Goal: Transaction & Acquisition: Purchase product/service

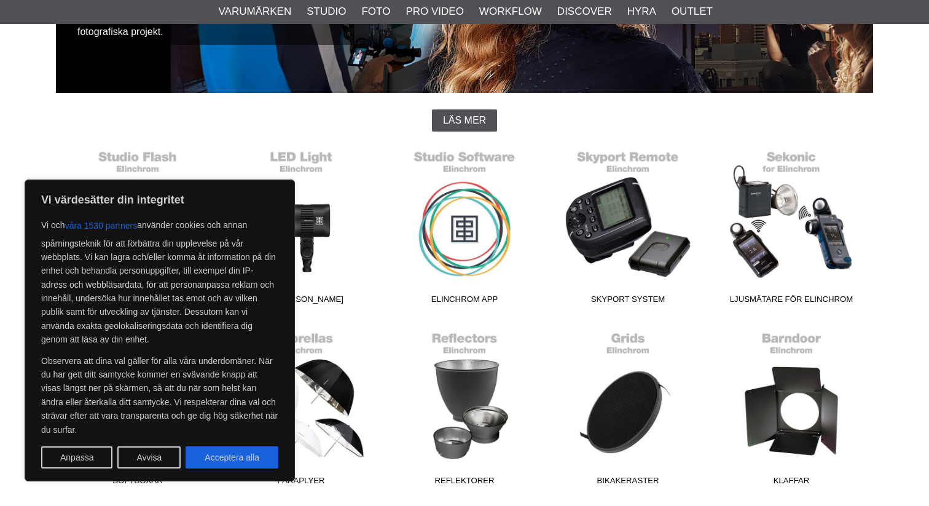
scroll to position [273, 0]
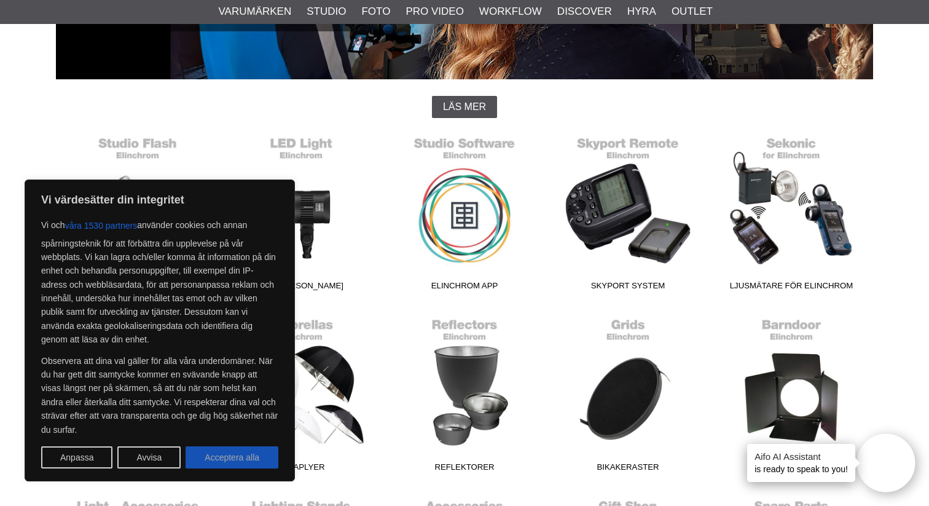
click at [237, 460] on button "Acceptera alla" at bounding box center [232, 457] width 93 height 22
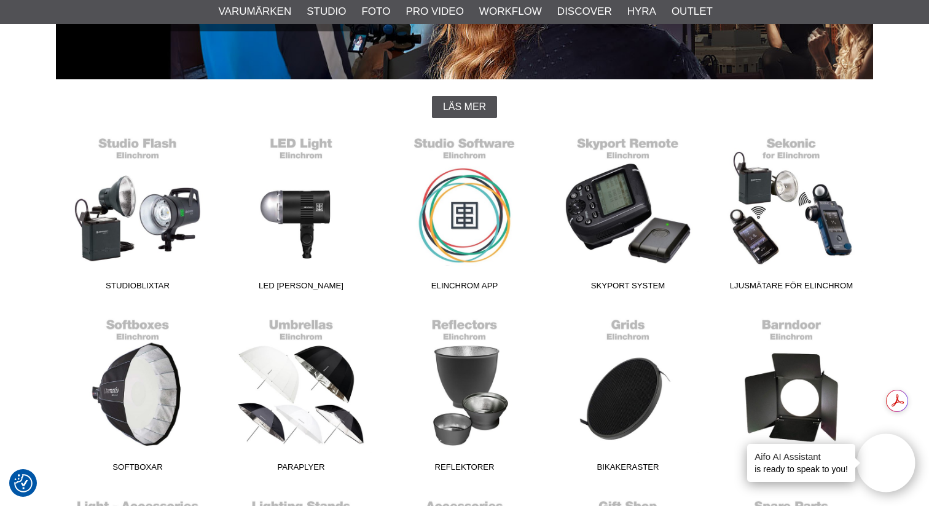
checkbox input "true"
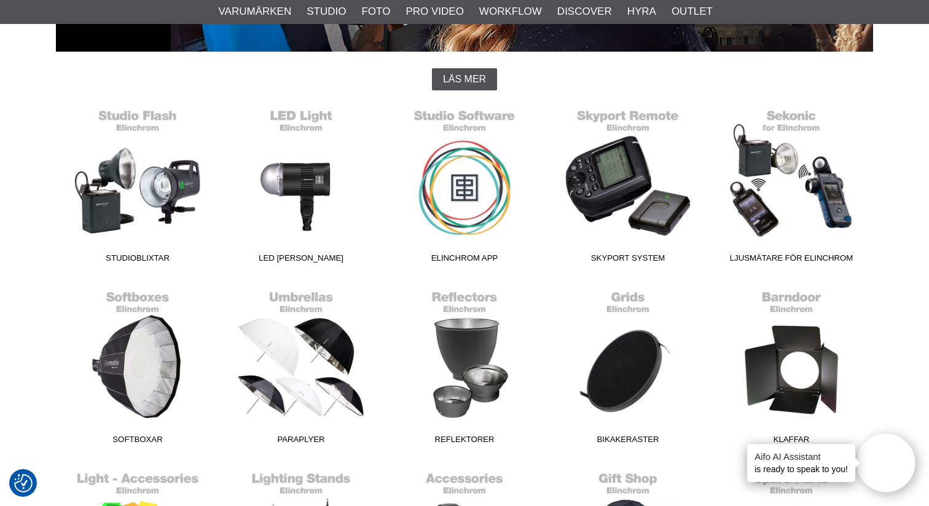
scroll to position [300, 0]
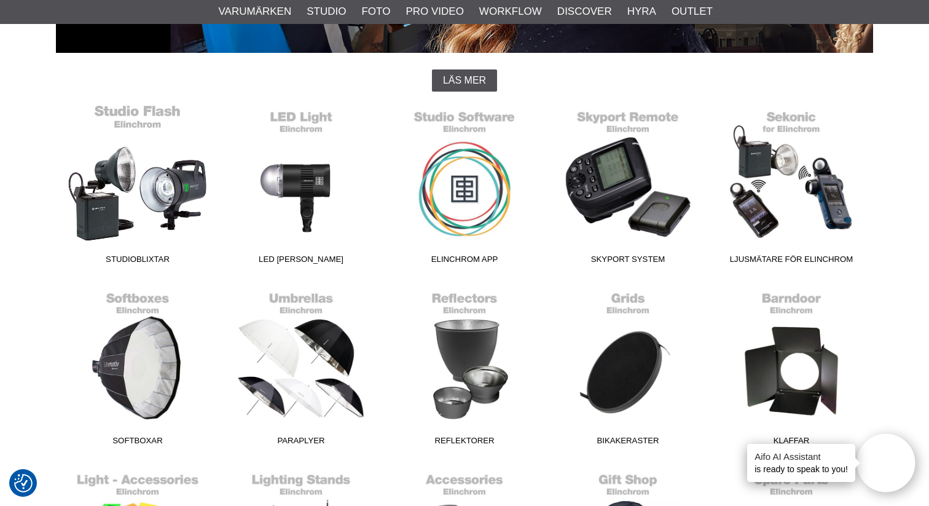
click at [87, 199] on link "Studioblixtar" at bounding box center [137, 187] width 163 height 166
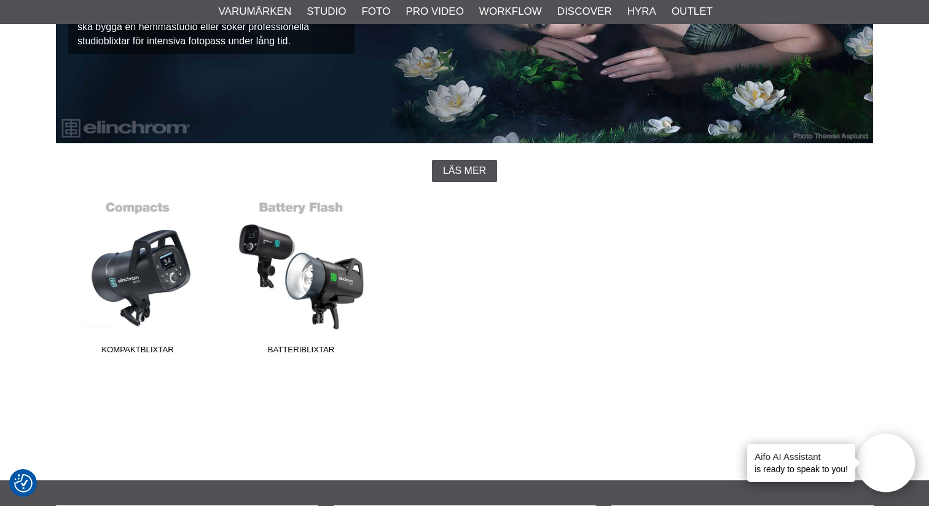
scroll to position [241, 0]
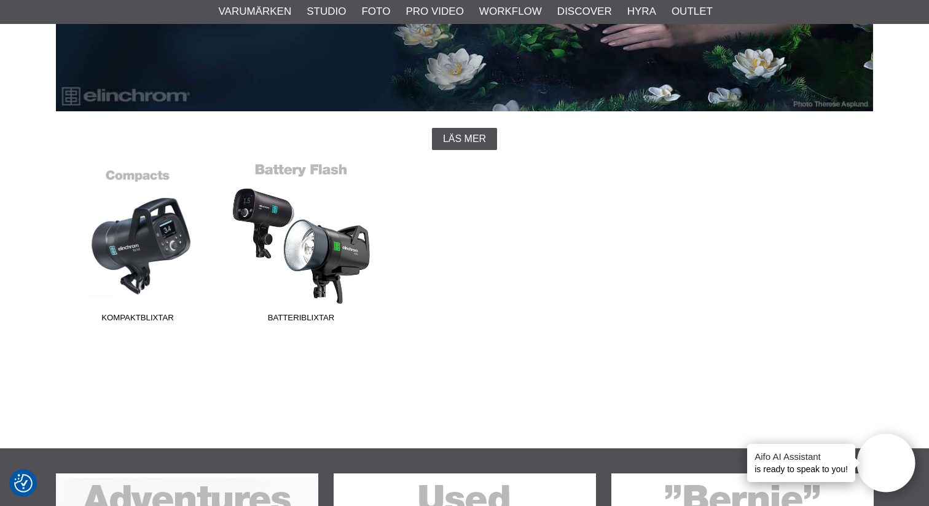
click at [285, 244] on link "Batteriblixtar" at bounding box center [300, 245] width 163 height 166
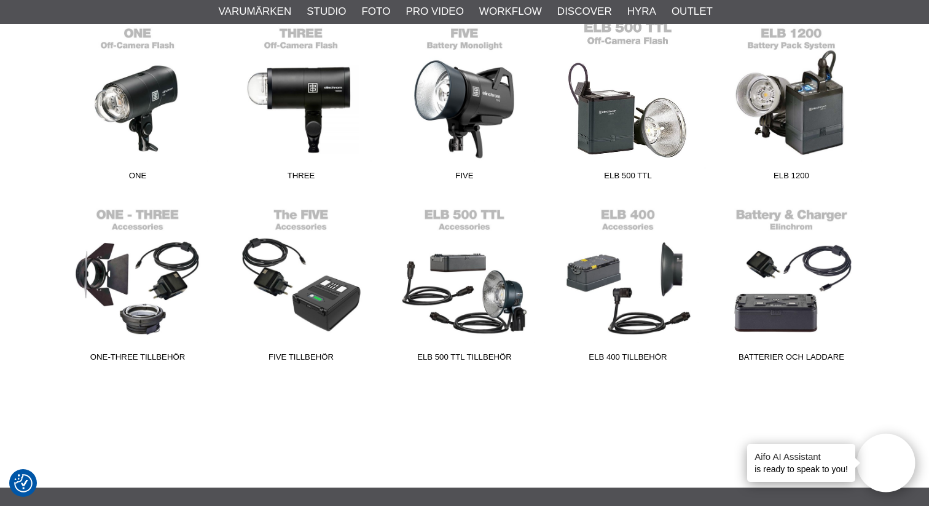
scroll to position [305, 0]
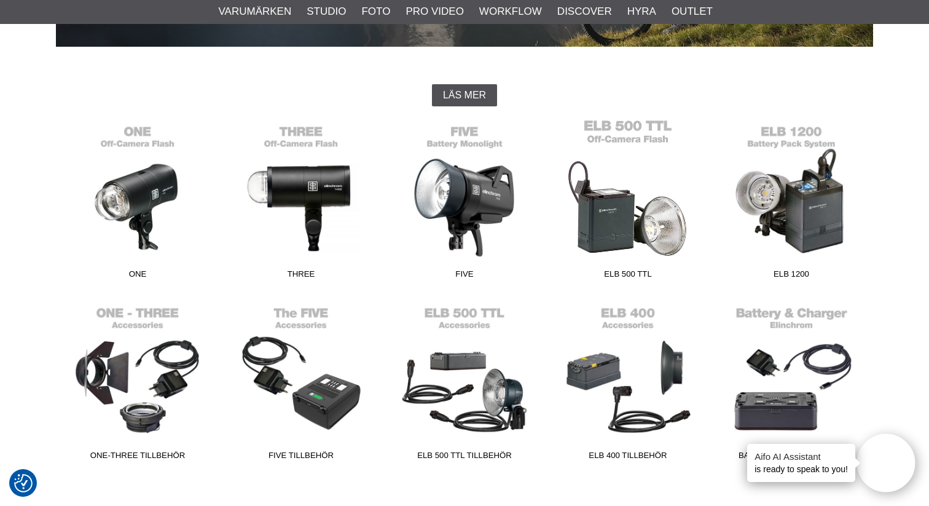
click at [616, 208] on link "ELB 500 TTL" at bounding box center [627, 202] width 163 height 166
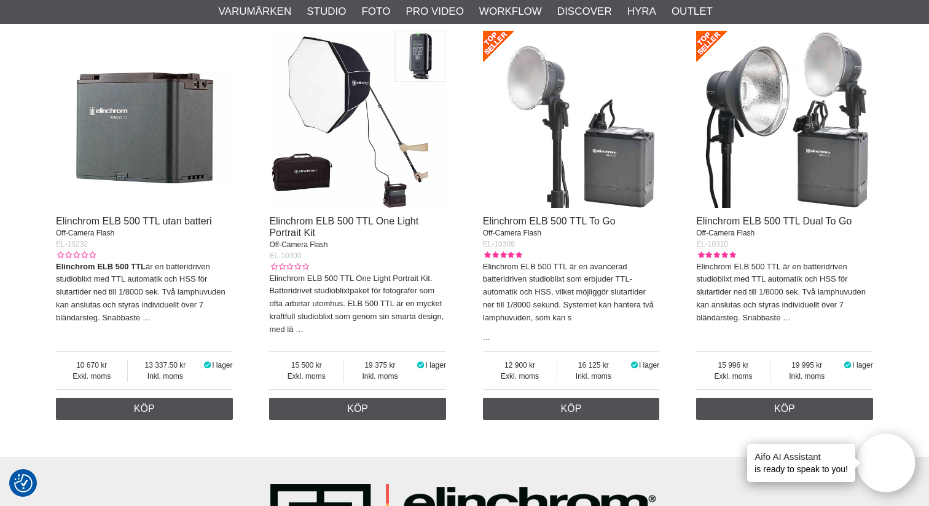
scroll to position [446, 0]
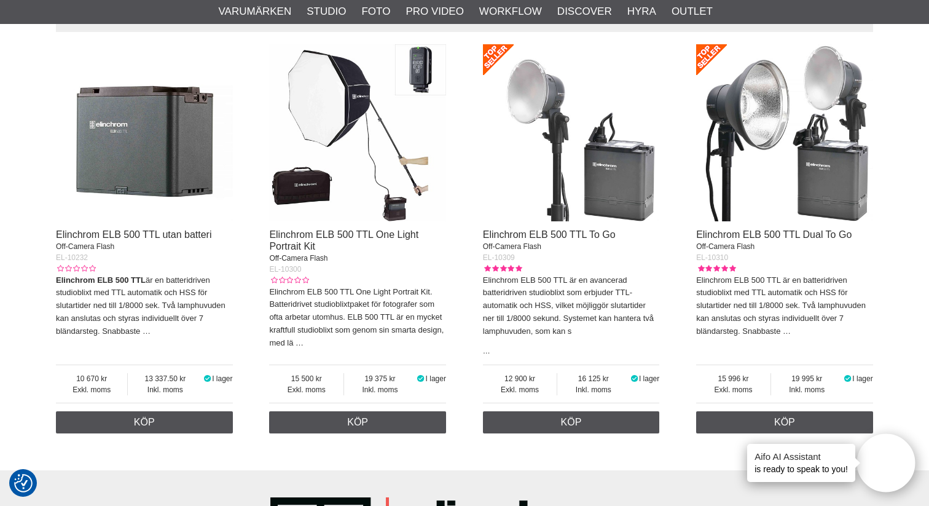
click at [564, 140] on img at bounding box center [571, 132] width 177 height 177
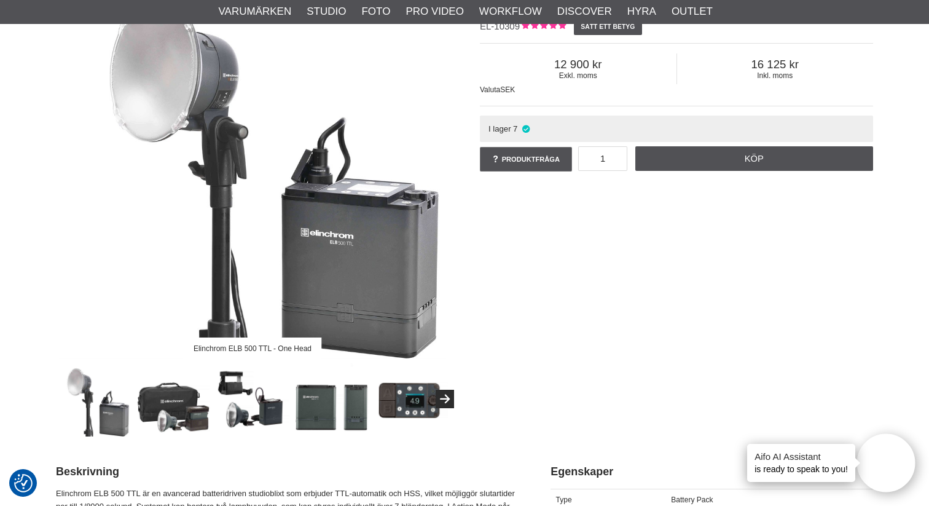
scroll to position [158, 0]
click at [178, 398] on img at bounding box center [173, 398] width 74 height 74
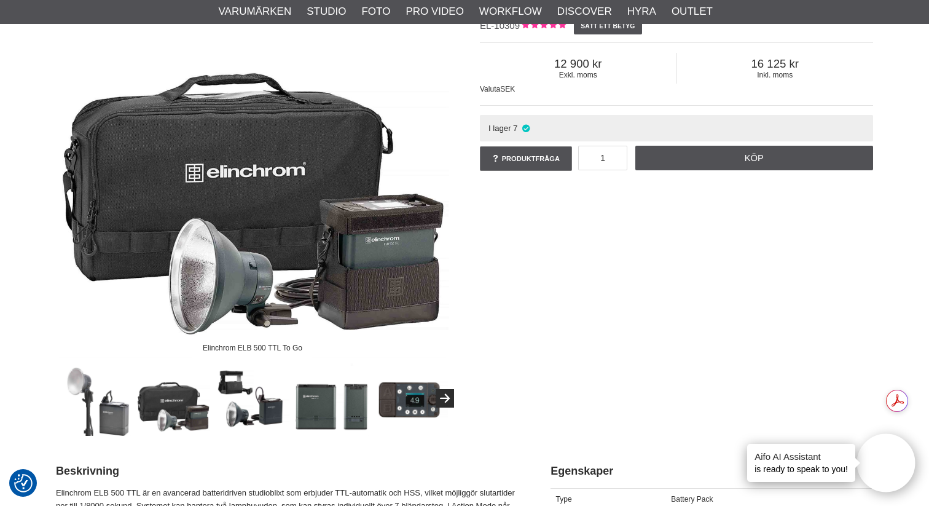
click at [241, 401] on img at bounding box center [253, 398] width 74 height 74
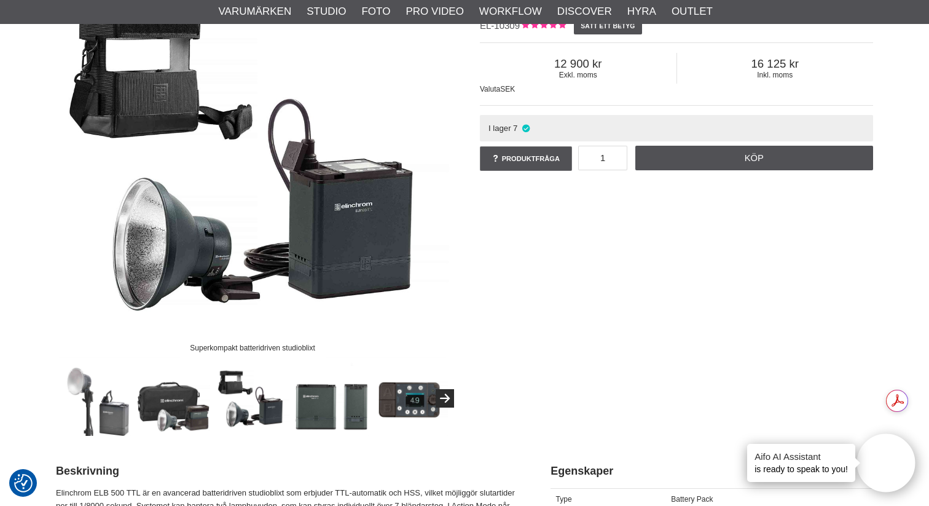
click at [301, 410] on img at bounding box center [332, 398] width 74 height 74
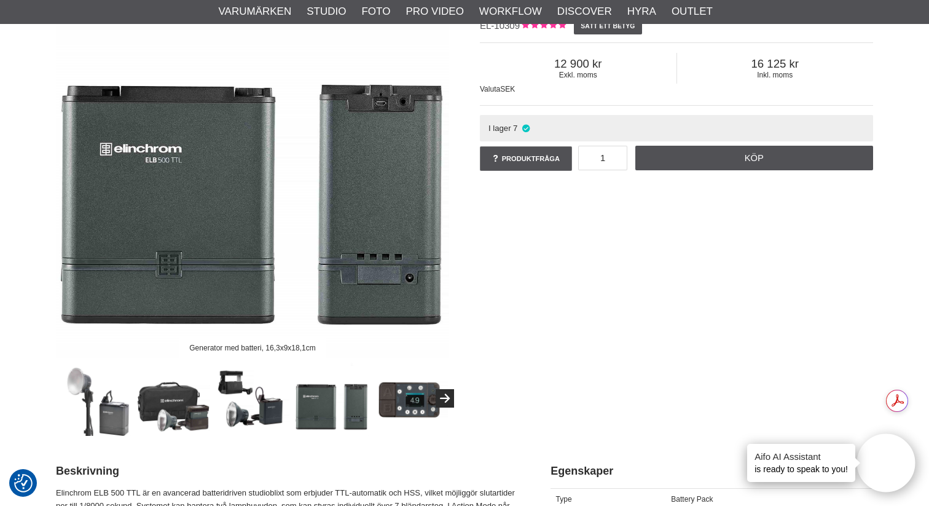
click at [418, 414] on img at bounding box center [411, 398] width 74 height 74
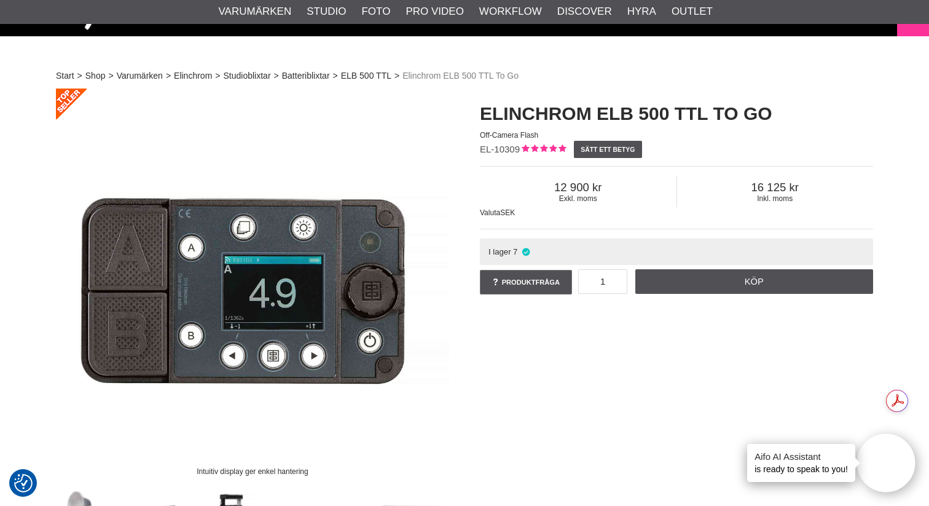
scroll to position [0, 0]
